Goal: Task Accomplishment & Management: Manage account settings

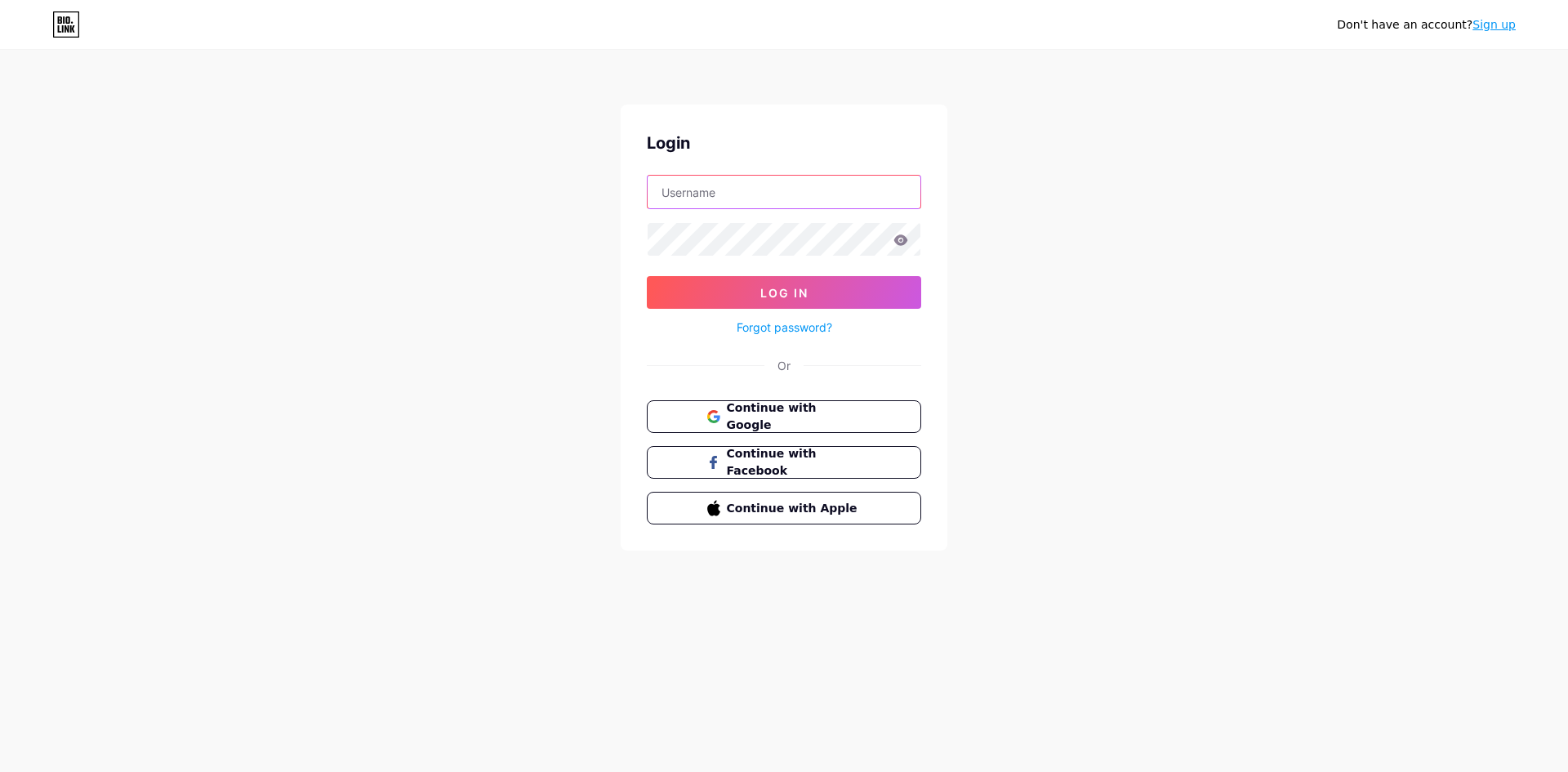
click at [788, 203] on input "text" at bounding box center [784, 192] width 272 height 33
type input "aliaspli"
click at [777, 296] on span "Log In" at bounding box center [784, 292] width 48 height 14
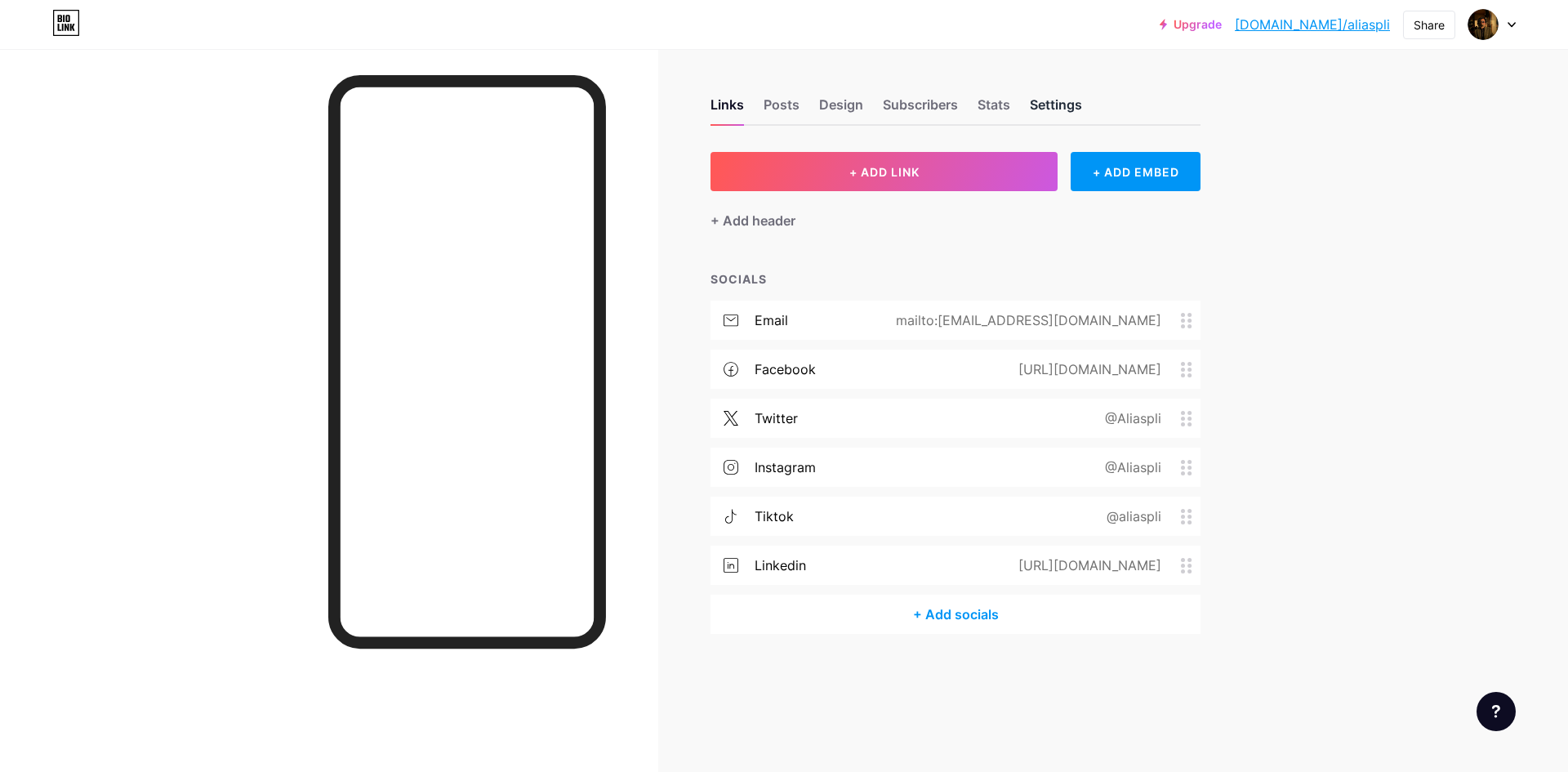
click at [1059, 105] on div "Settings" at bounding box center [1055, 109] width 52 height 29
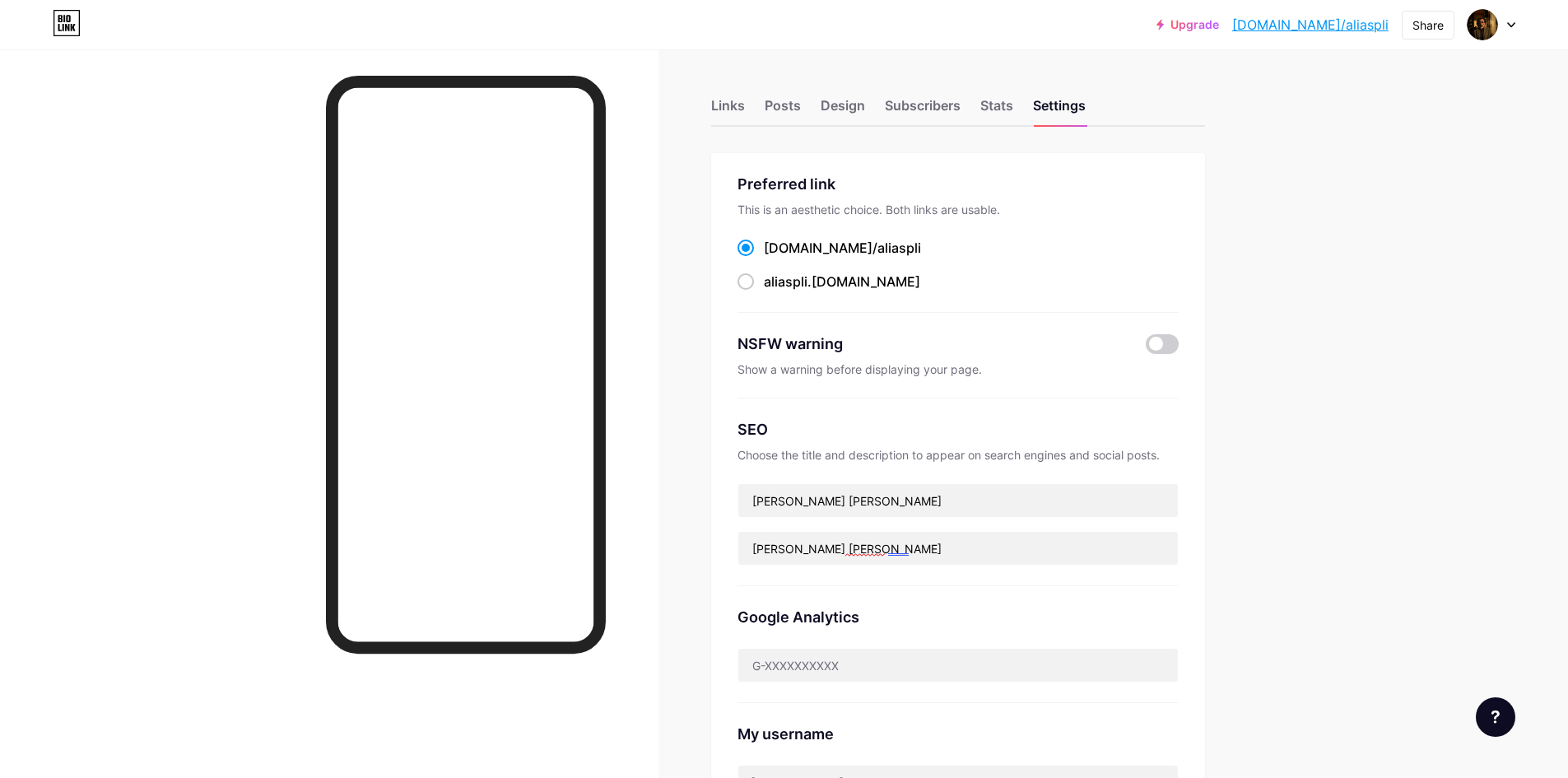
click at [1508, 29] on div at bounding box center [1491, 24] width 48 height 30
click at [1399, 184] on link "Account settings" at bounding box center [1412, 187] width 204 height 45
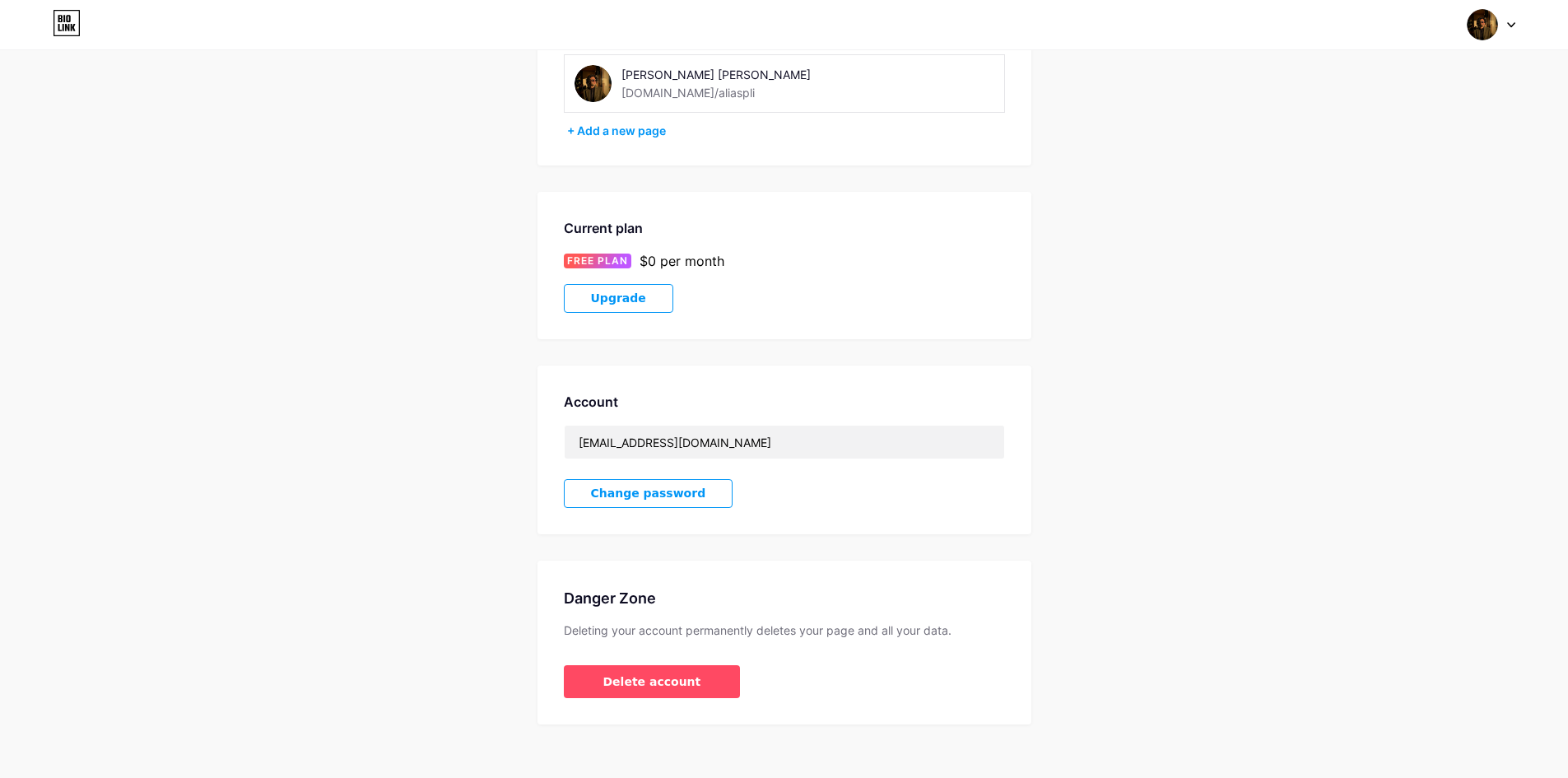
scroll to position [142, 0]
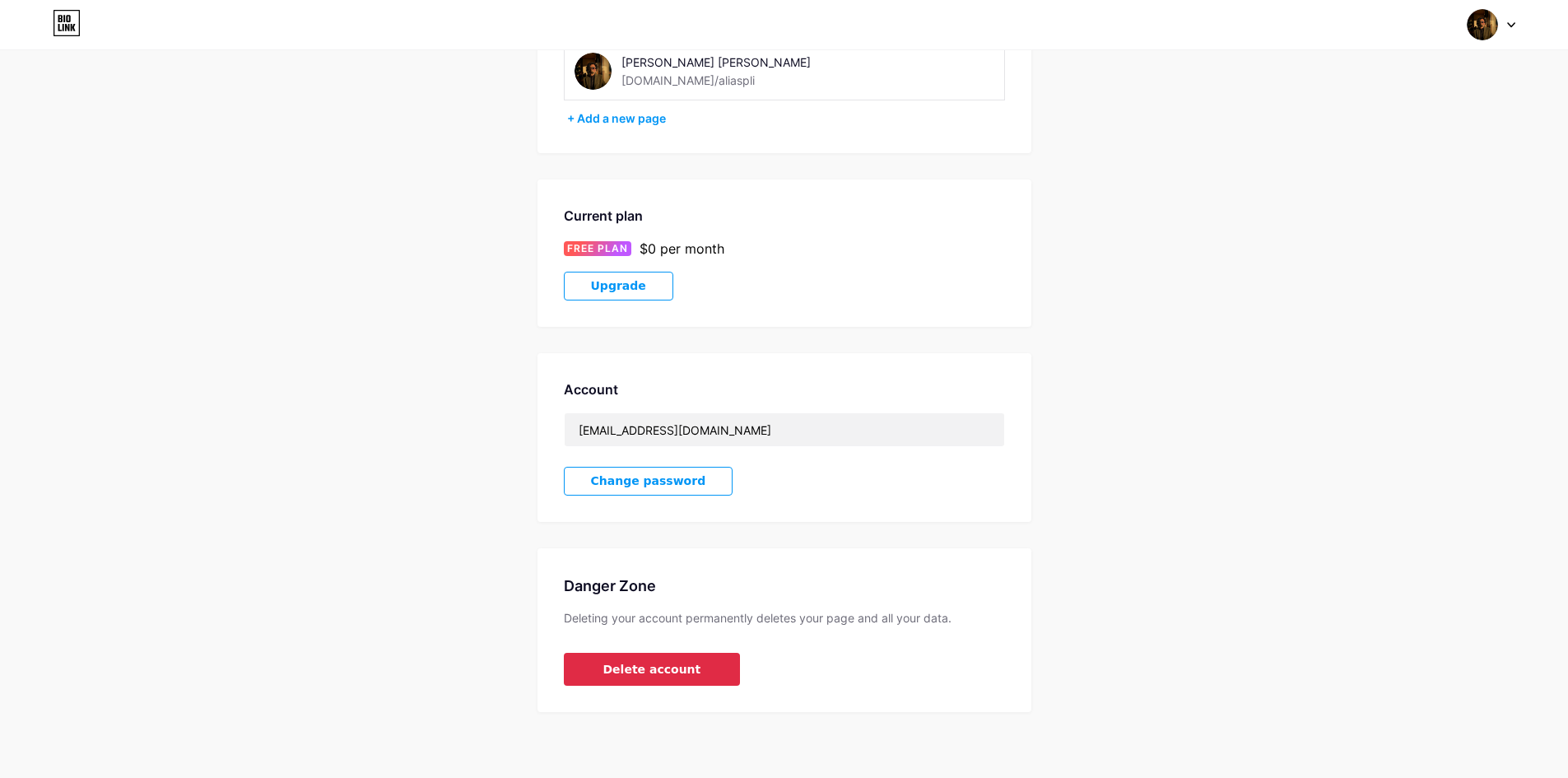
click at [672, 666] on span "Delete account" at bounding box center [652, 669] width 98 height 17
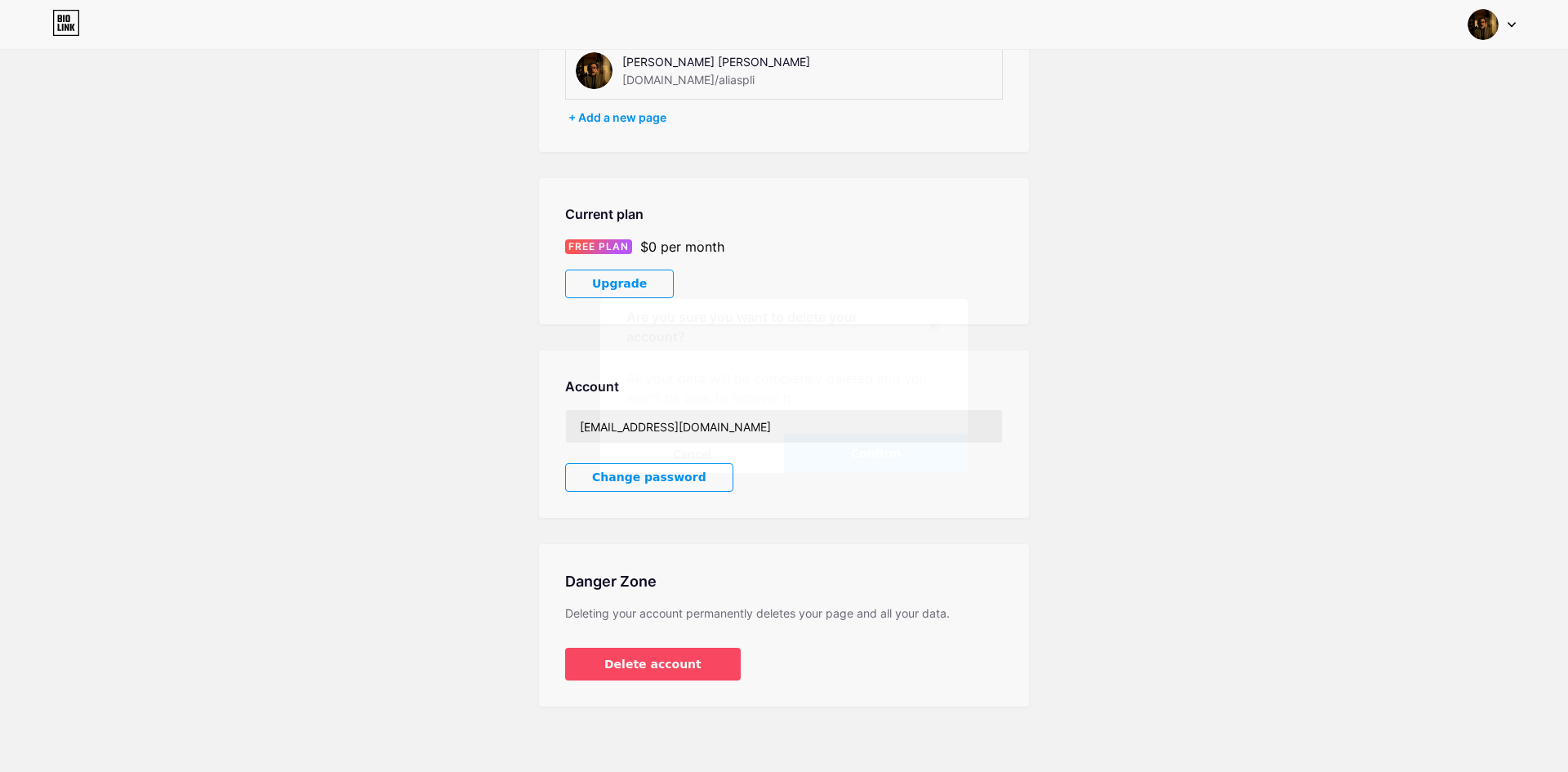
click at [851, 455] on button "Confirm" at bounding box center [876, 452] width 183 height 39
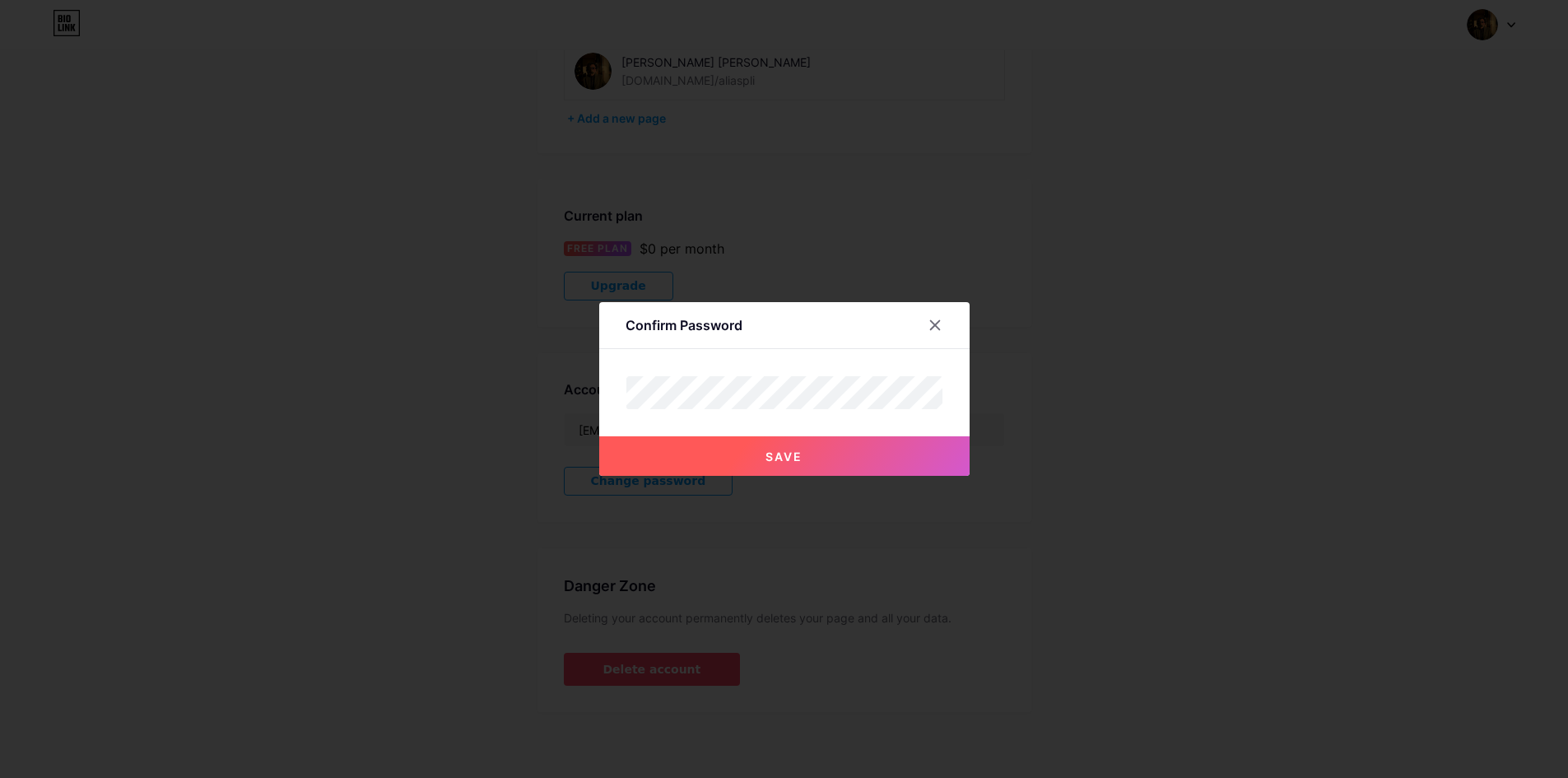
click at [803, 461] on span "Save" at bounding box center [784, 456] width 37 height 14
